Goal: Task Accomplishment & Management: Complete application form

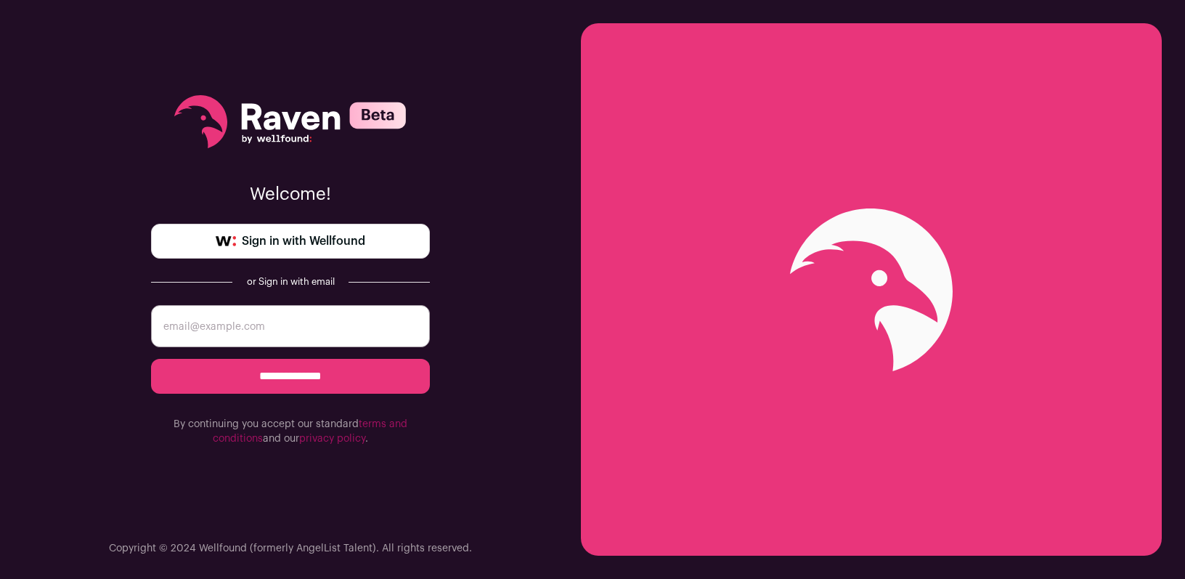
click at [243, 330] on input "email" at bounding box center [290, 326] width 279 height 42
click at [261, 244] on span "Sign in with Wellfound" at bounding box center [303, 240] width 123 height 17
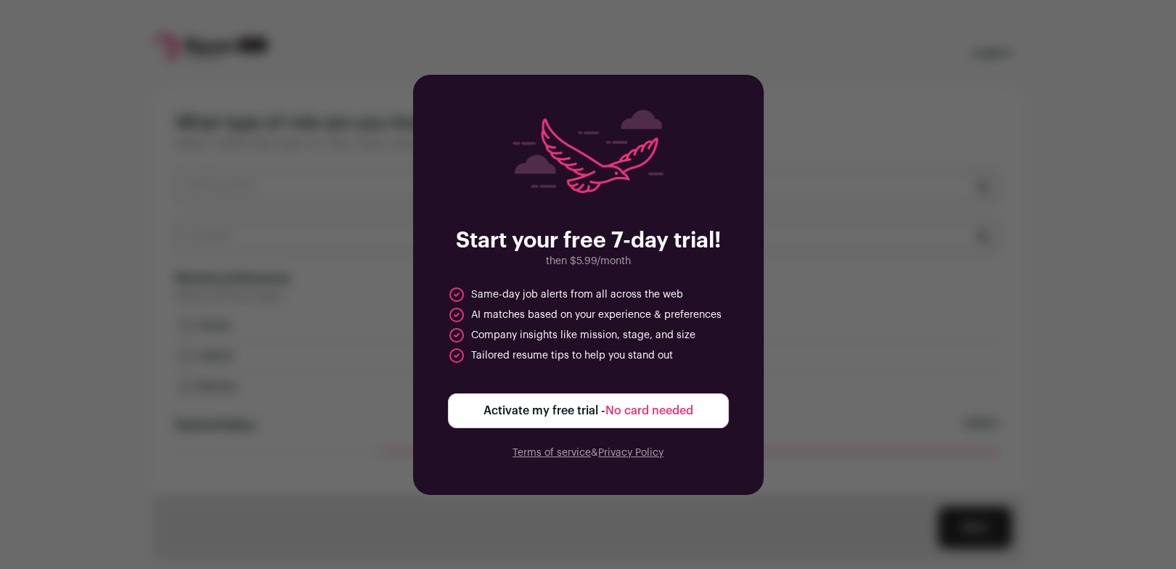
click at [623, 520] on div "Start your free 7-day trial! then $5.99/month Same-day job alerts from all acro…" at bounding box center [588, 284] width 1176 height 569
click at [849, 245] on div "Start your free 7-day trial! then $5.99/month Same-day job alerts from all acro…" at bounding box center [588, 284] width 1176 height 569
click at [639, 417] on span "No card needed" at bounding box center [650, 411] width 88 height 12
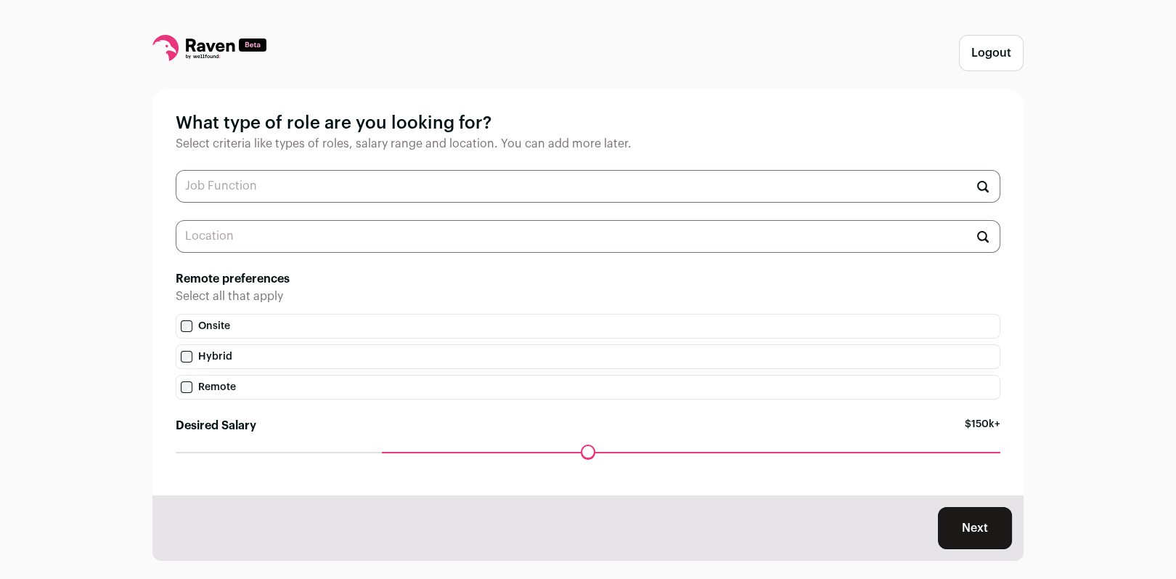
click at [986, 52] on button "Logout" at bounding box center [991, 53] width 65 height 36
